Goal: Transaction & Acquisition: Purchase product/service

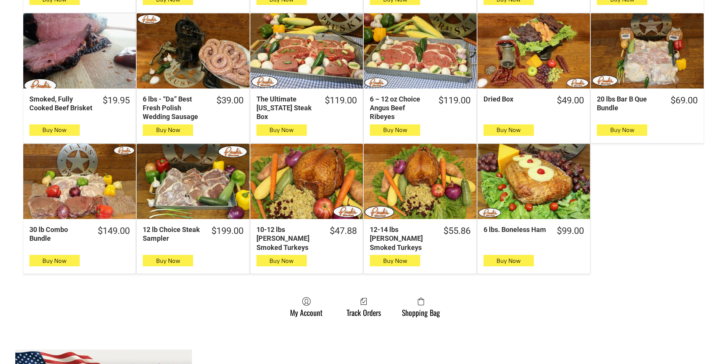
scroll to position [420, 0]
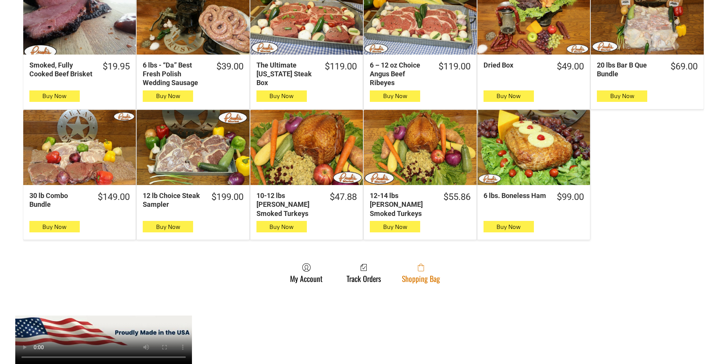
click at [411, 270] on link "Shopping Bag" at bounding box center [421, 273] width 46 height 20
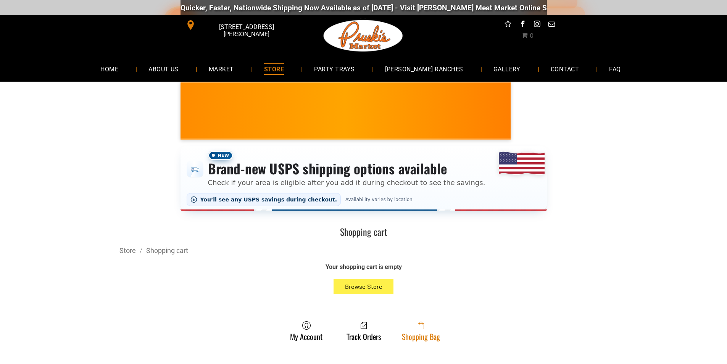
click at [416, 330] on span at bounding box center [421, 325] width 38 height 9
click at [437, 334] on link "Shopping Bag" at bounding box center [421, 331] width 46 height 20
click at [410, 330] on span at bounding box center [421, 325] width 38 height 9
